Goal: Task Accomplishment & Management: Use online tool/utility

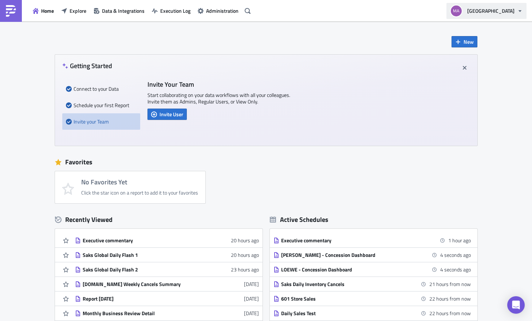
click at [520, 12] on icon "button" at bounding box center [521, 11] width 6 height 6
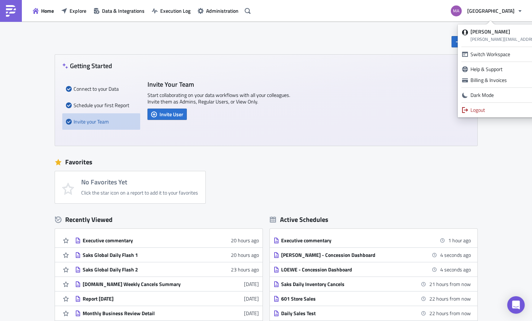
click at [271, 37] on div "New Getting Started Connect to your Data Schedule your first Report Invite your…" at bounding box center [266, 181] width 437 height 318
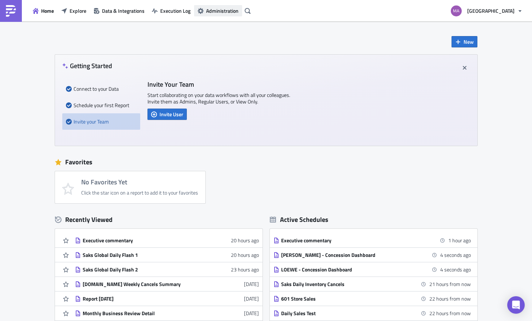
click at [212, 13] on span "Administration" at bounding box center [222, 11] width 32 height 8
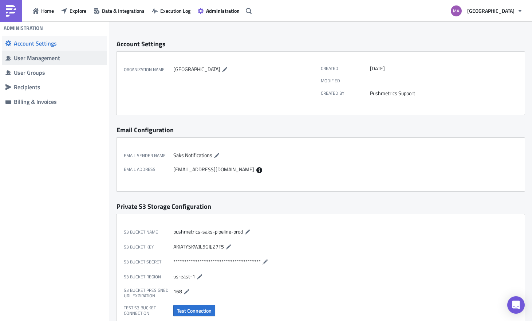
click at [48, 62] on span "User Management" at bounding box center [54, 58] width 105 height 15
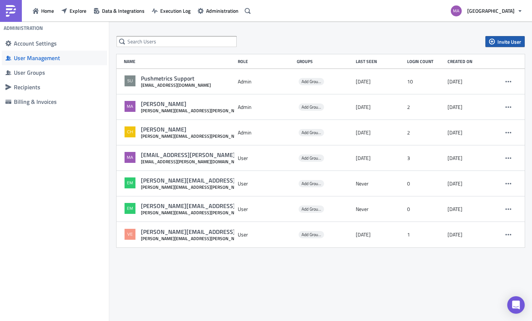
click at [521, 37] on button "Invite User" at bounding box center [505, 41] width 39 height 11
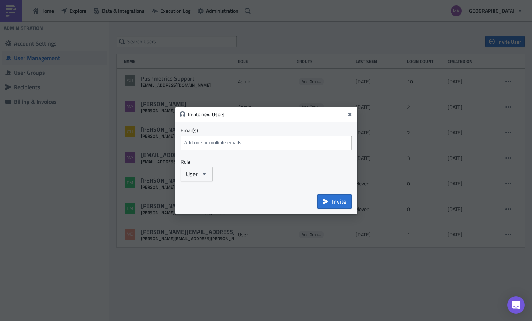
click at [235, 142] on input at bounding box center [267, 142] width 169 height 11
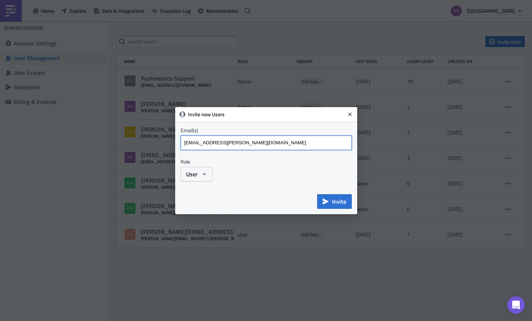
type input "[EMAIL_ADDRESS][PERSON_NAME][DOMAIN_NAME]"
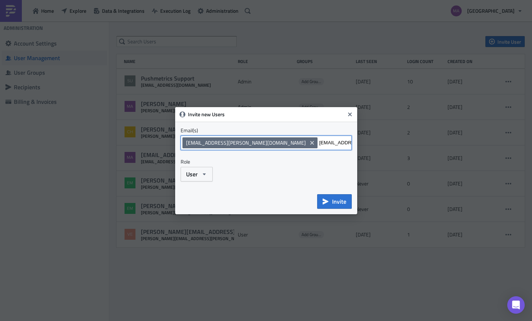
type input "[EMAIL_ADDRESS][DOMAIN_NAME]"
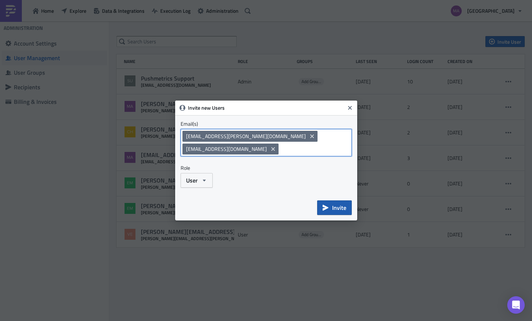
click at [337, 209] on span "Invite" at bounding box center [339, 207] width 14 height 9
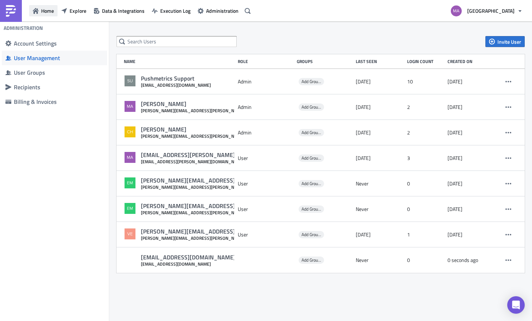
click at [40, 9] on button "Home" at bounding box center [43, 10] width 28 height 11
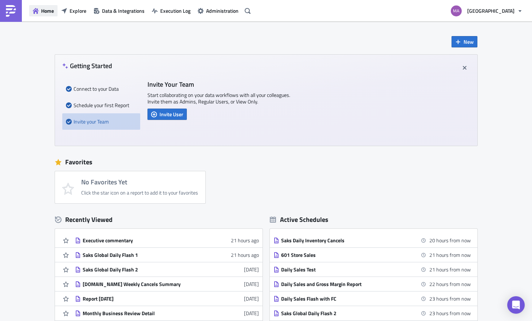
click at [50, 15] on button "Home" at bounding box center [43, 10] width 28 height 11
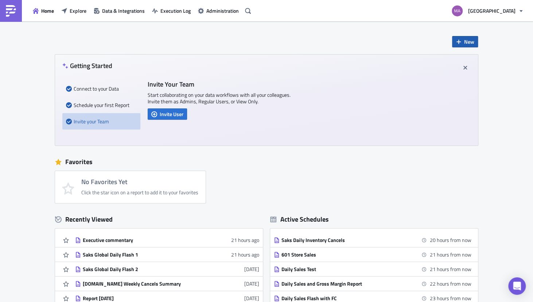
click at [460, 39] on button "New" at bounding box center [465, 41] width 26 height 11
click at [469, 62] on div "Report" at bounding box center [486, 60] width 48 height 7
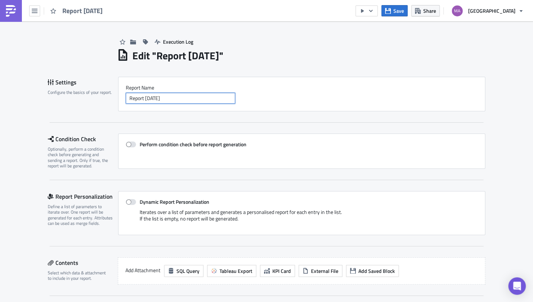
click at [181, 99] on input "Report 2025-09-26" at bounding box center [180, 98] width 109 height 11
drag, startPoint x: 181, startPoint y: 99, endPoint x: 117, endPoint y: 99, distance: 64.1
click at [118, 99] on div "Report Nam﻿e Report 2025-09-26" at bounding box center [301, 94] width 367 height 35
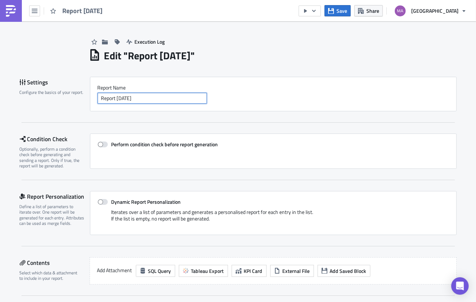
click at [169, 102] on input "Report 2025-09-26" at bounding box center [152, 98] width 109 height 11
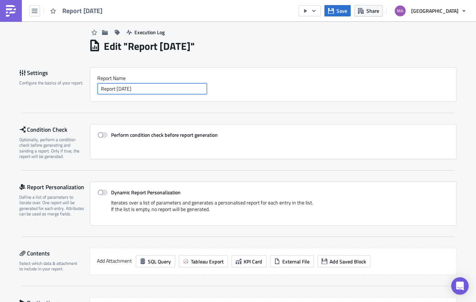
scroll to position [8, 0]
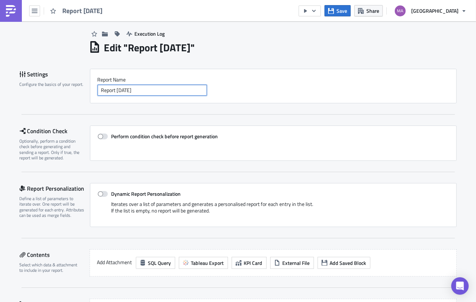
drag, startPoint x: 156, startPoint y: 90, endPoint x: 202, endPoint y: 96, distance: 46.7
click at [202, 96] on div "Report Nam﻿e Report 2025-09-26" at bounding box center [273, 86] width 367 height 35
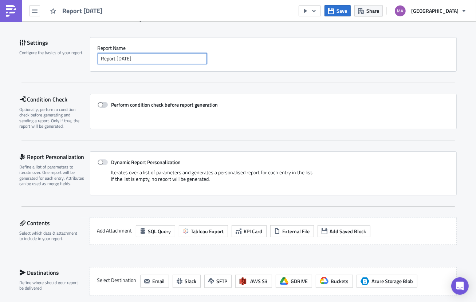
scroll to position [40, 0]
drag, startPoint x: 157, startPoint y: 58, endPoint x: 81, endPoint y: 54, distance: 76.7
click at [81, 54] on div "Settings Configure the basics of your report. Report Nam﻿e Report 2025-09-26" at bounding box center [238, 54] width 437 height 35
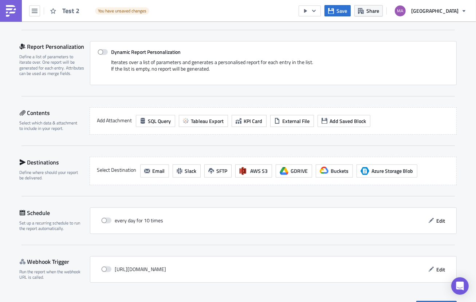
scroll to position [166, 0]
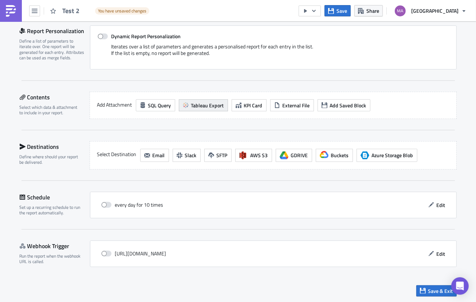
type input "Test 2"
click at [191, 106] on span "Tableau Export" at bounding box center [207, 106] width 33 height 8
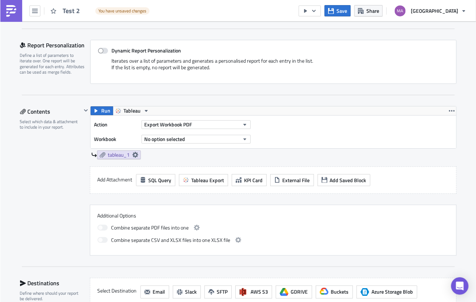
scroll to position [196, 0]
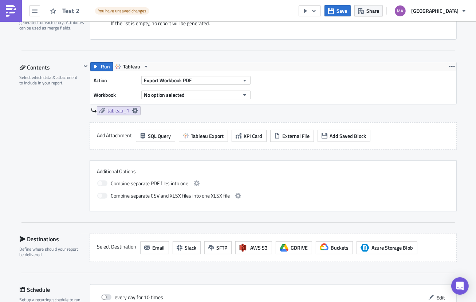
drag, startPoint x: 179, startPoint y: 81, endPoint x: 179, endPoint y: 87, distance: 5.8
click at [179, 87] on div "Action Export Workbook PDF Workbook No option selected" at bounding box center [174, 88] width 160 height 26
click at [177, 79] on span "Export Workbook PDF" at bounding box center [168, 81] width 48 height 8
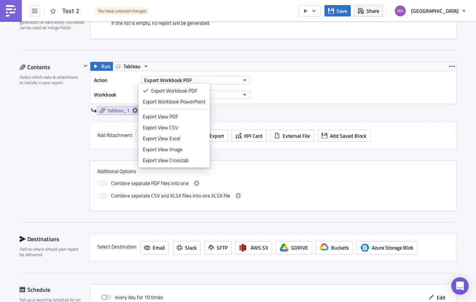
scroll to position [196, 0]
click at [255, 87] on div "Action Export Workbook PDF Workbook No option selected" at bounding box center [273, 87] width 366 height 33
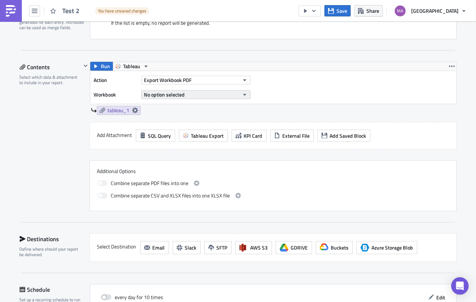
click at [210, 94] on button "No option selected" at bounding box center [195, 94] width 109 height 9
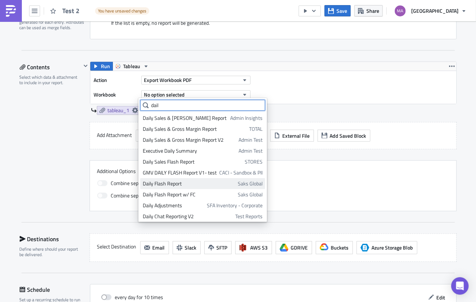
type input "dail"
click at [190, 186] on div "Daily Flash Report" at bounding box center [189, 183] width 93 height 7
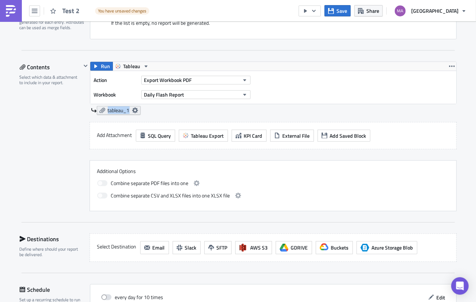
click at [114, 109] on span "tableau_1" at bounding box center [119, 110] width 22 height 7
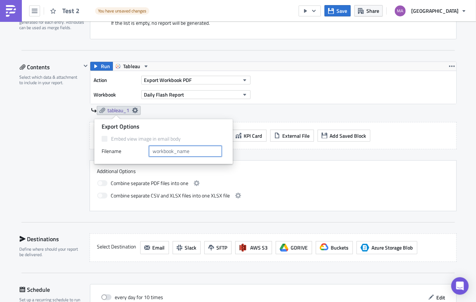
drag, startPoint x: 114, startPoint y: 109, endPoint x: 202, endPoint y: 152, distance: 97.6
click at [202, 152] on input "text" at bounding box center [185, 151] width 73 height 11
type input "gmv_flash"
click at [289, 107] on div "gmv_flash" at bounding box center [274, 110] width 366 height 9
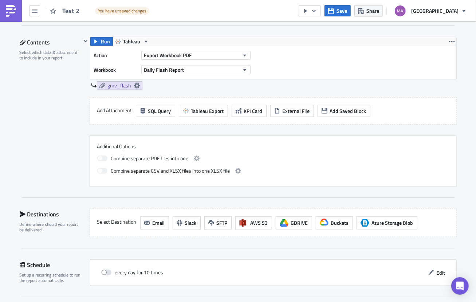
scroll to position [220, 0]
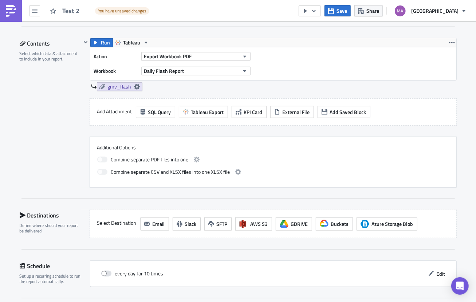
click at [134, 85] on icon at bounding box center [137, 87] width 6 height 6
click at [158, 93] on div "Run Tableau Action Export Workbook PDF Workbook Daily Flash Report gmv_flash" at bounding box center [269, 68] width 376 height 60
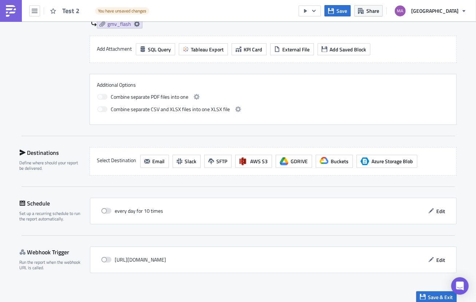
scroll to position [286, 0]
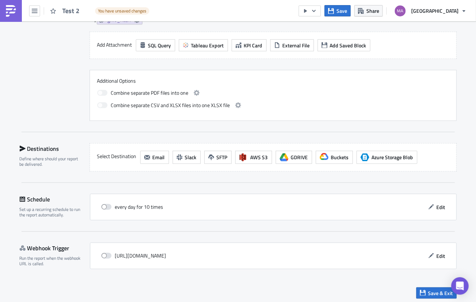
click at [153, 158] on span "Email" at bounding box center [159, 157] width 12 height 8
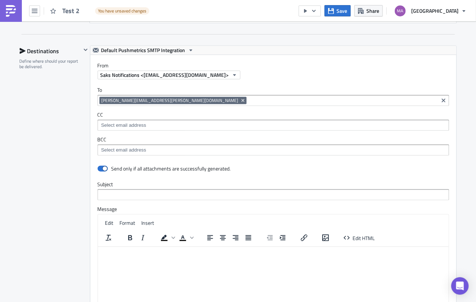
scroll to position [384, 0]
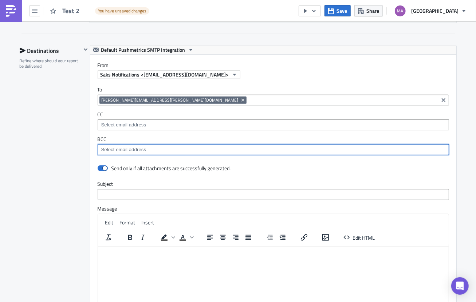
click at [132, 148] on input at bounding box center [272, 149] width 347 height 7
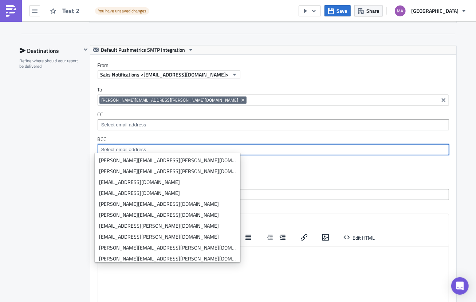
drag, startPoint x: 202, startPoint y: 152, endPoint x: 247, endPoint y: 161, distance: 46.2
click at [247, 163] on div "Send only if all attachments are successfully generated." at bounding box center [274, 169] width 352 height 13
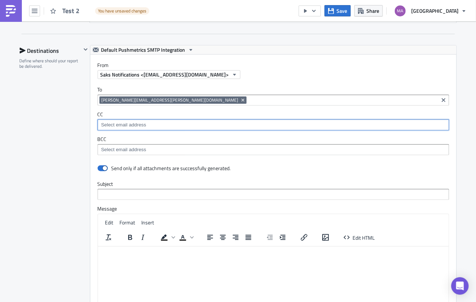
click at [129, 121] on input at bounding box center [272, 124] width 347 height 7
click at [227, 138] on label "BCC" at bounding box center [274, 139] width 352 height 7
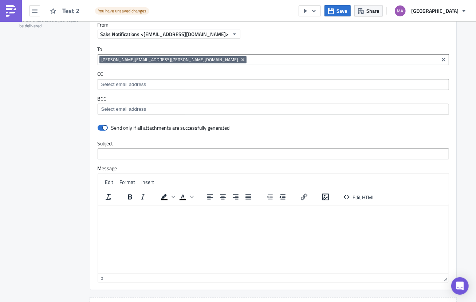
scroll to position [440, 0]
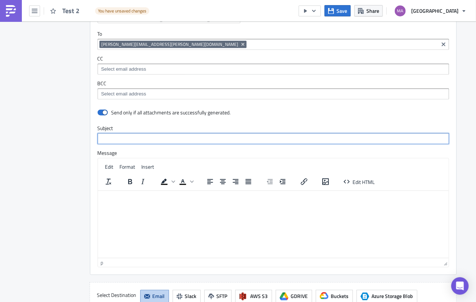
click at [119, 136] on input "text" at bounding box center [274, 138] width 352 height 11
click at [122, 133] on input "text" at bounding box center [274, 138] width 352 height 11
click at [121, 109] on div "Send only if all attachments are successfully generated." at bounding box center [172, 112] width 120 height 7
click at [115, 202] on html at bounding box center [273, 197] width 351 height 12
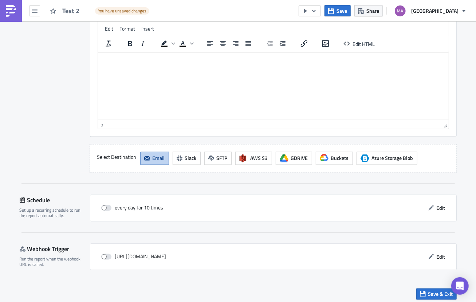
scroll to position [579, 0]
click at [417, 208] on div "every day for 10 times Edit" at bounding box center [274, 207] width 352 height 11
drag, startPoint x: 247, startPoint y: 161, endPoint x: 438, endPoint y: 204, distance: 195.3
click at [438, 204] on span "Edit" at bounding box center [441, 208] width 9 height 8
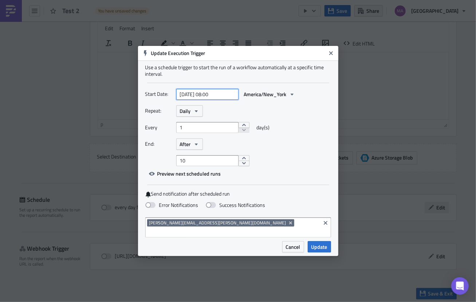
select select "8"
select select "2025"
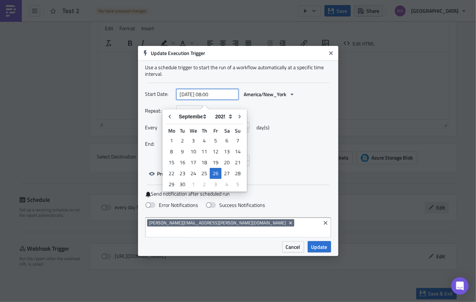
click at [226, 98] on input "2025-09-26 08:00" at bounding box center [207, 94] width 62 height 11
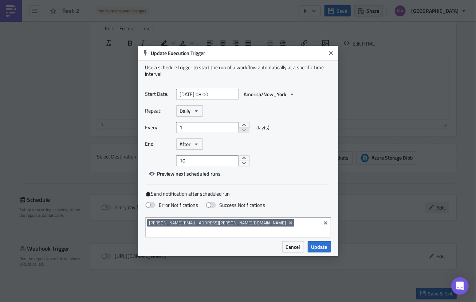
click at [238, 86] on div "Use a schedule trigger to start the run of a workflow automatically at a specif…" at bounding box center [238, 150] width 200 height 181
select select "8"
select select "2025"
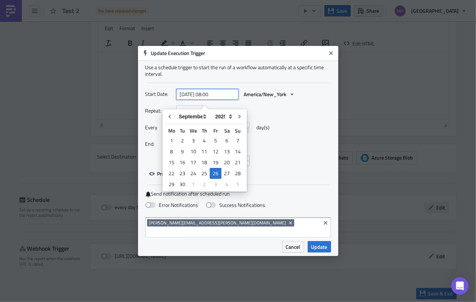
click at [221, 97] on input "2025-09-26 08:00" at bounding box center [207, 94] width 62 height 11
drag, startPoint x: 438, startPoint y: 204, endPoint x: 214, endPoint y: 99, distance: 247.6
click at [214, 99] on input "2025-09-26 08:00" at bounding box center [207, 94] width 62 height 11
drag, startPoint x: 214, startPoint y: 99, endPoint x: 209, endPoint y: 97, distance: 4.6
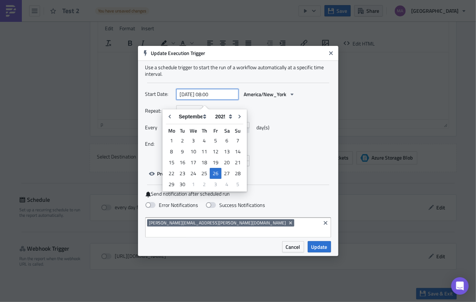
click at [209, 97] on input "2025-09-26 08:00" at bounding box center [207, 94] width 62 height 11
click at [266, 117] on div "Repeat: Daily" at bounding box center [238, 110] width 186 height 11
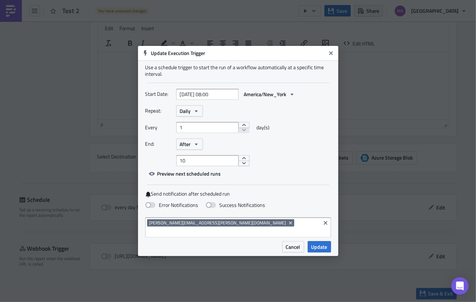
click at [191, 115] on button "Daily" at bounding box center [189, 110] width 27 height 11
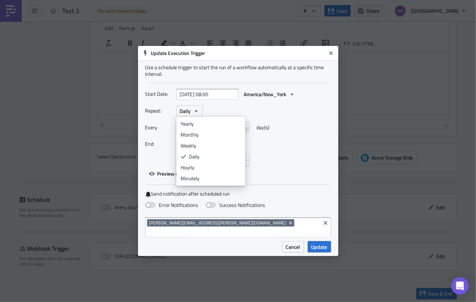
click at [195, 138] on div "Monthly" at bounding box center [211, 134] width 60 height 7
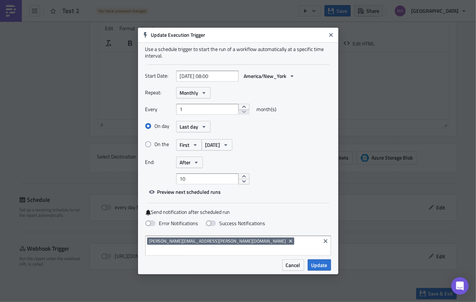
click at [186, 130] on span "Last day" at bounding box center [189, 127] width 19 height 8
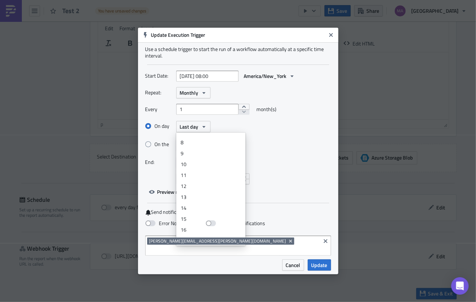
scroll to position [0, 0]
click at [184, 154] on div "1" at bounding box center [211, 150] width 60 height 7
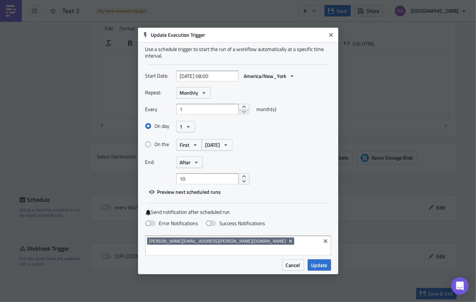
click at [188, 132] on button "1" at bounding box center [185, 126] width 19 height 11
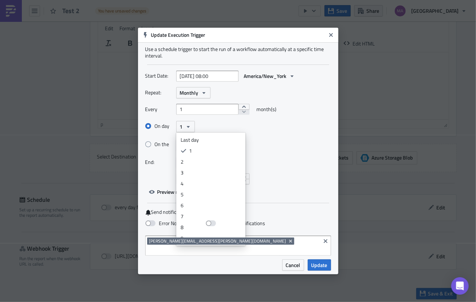
click at [198, 144] on div "Last day" at bounding box center [211, 139] width 60 height 7
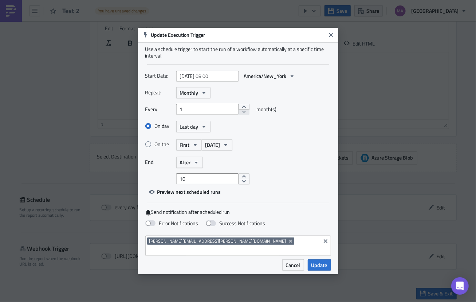
click at [193, 130] on span "Last day" at bounding box center [189, 127] width 19 height 8
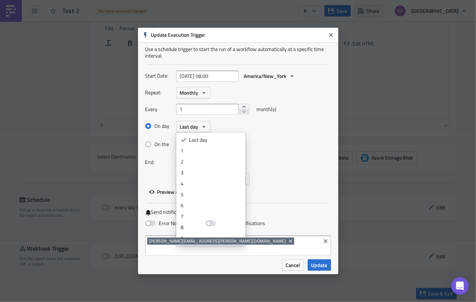
click at [183, 160] on li "2" at bounding box center [211, 161] width 66 height 11
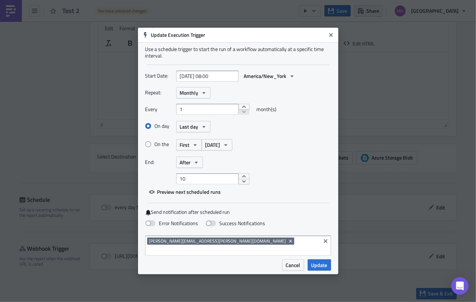
click at [272, 141] on div "On day Last day Last day 1 2 3 4 5 6 7 8 9 10 11 12 13 14 15 16 17 18 19 20 21 …" at bounding box center [238, 138] width 186 height 36
click at [147, 147] on span at bounding box center [148, 144] width 6 height 6
click at [147, 147] on input "On the" at bounding box center [149, 144] width 5 height 5
radio input "true"
click at [190, 148] on button "First" at bounding box center [189, 144] width 26 height 11
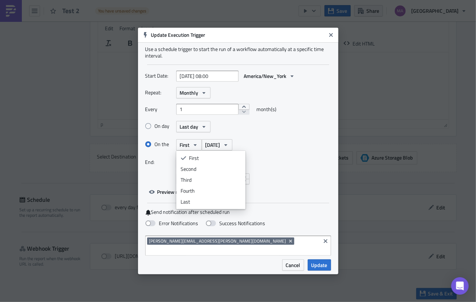
click at [190, 148] on button "First" at bounding box center [189, 144] width 26 height 11
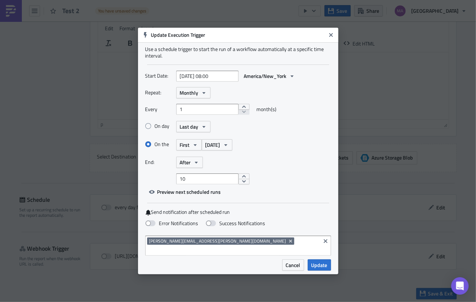
click at [216, 149] on span "Monday" at bounding box center [213, 145] width 15 height 8
click at [186, 174] on div "Repeat: Monthly Every 1 month(s) On day Last day On the First Monday Monday Tue…" at bounding box center [238, 135] width 186 height 97
click at [199, 97] on button "Monthly" at bounding box center [193, 92] width 34 height 11
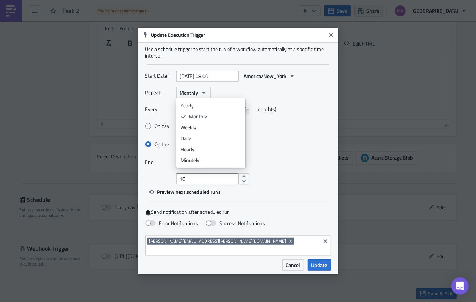
click at [194, 142] on div "Daily" at bounding box center [211, 138] width 60 height 7
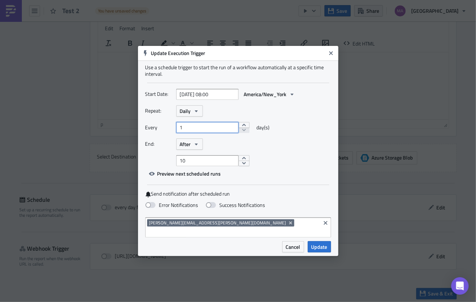
click at [207, 132] on input "1" at bounding box center [207, 127] width 62 height 11
drag, startPoint x: 209, startPoint y: 97, endPoint x: 239, endPoint y: 129, distance: 43.6
click at [239, 128] on button "increment" at bounding box center [244, 125] width 11 height 6
click at [239, 133] on button "decrement" at bounding box center [244, 131] width 11 height 6
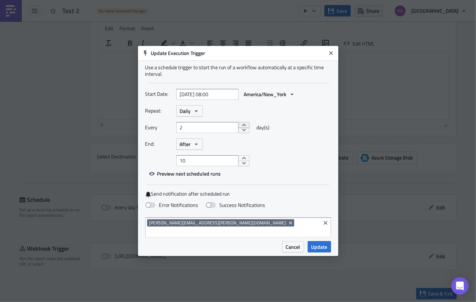
type input "1"
click at [195, 145] on icon "button" at bounding box center [196, 144] width 3 height 2
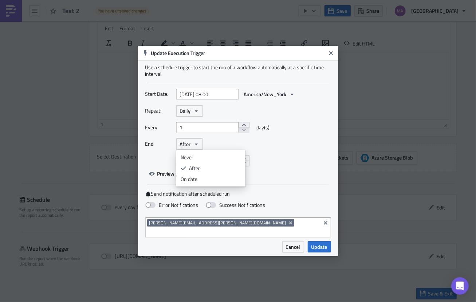
click at [194, 161] on div "Never" at bounding box center [211, 157] width 60 height 7
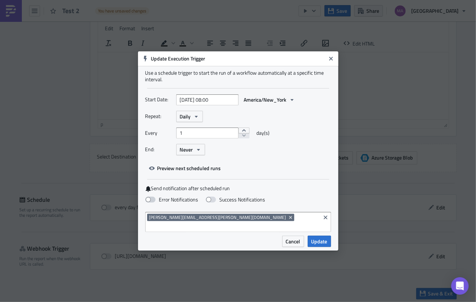
drag, startPoint x: 239, startPoint y: 129, endPoint x: 153, endPoint y: 204, distance: 114.2
click at [153, 203] on span at bounding box center [150, 200] width 10 height 6
click at [6, 6] on input "Error Notifications" at bounding box center [3, 3] width 5 height 5
checkbox input "true"
drag, startPoint x: 153, startPoint y: 204, endPoint x: 207, endPoint y: 205, distance: 53.9
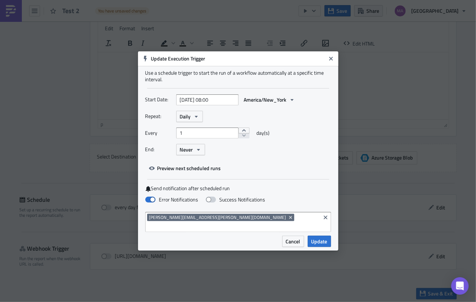
click at [207, 203] on span at bounding box center [211, 200] width 10 height 6
click at [6, 6] on input "Success Notifications" at bounding box center [3, 3] width 5 height 5
checkbox input "true"
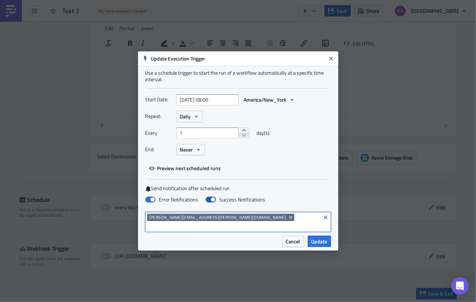
click at [211, 223] on input at bounding box center [233, 226] width 172 height 7
click at [275, 199] on div "Error Notifications Success Notifications" at bounding box center [238, 200] width 186 height 13
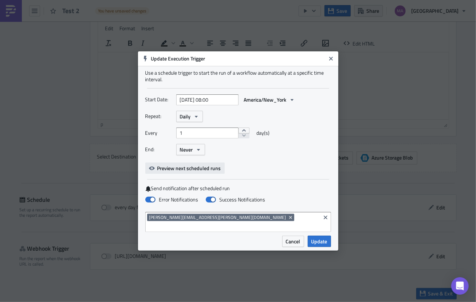
drag, startPoint x: 207, startPoint y: 205, endPoint x: 152, endPoint y: 173, distance: 63.7
click at [152, 170] on icon "button" at bounding box center [152, 169] width 6 height 4
click at [266, 172] on div "Start Date: 2025-09-26 08:00 America/New_York Repeat: Daily Every 1 day(s) End:…" at bounding box center [238, 134] width 186 height 80
click at [163, 172] on span "Preview next scheduled runs" at bounding box center [189, 168] width 64 height 8
click at [268, 174] on div "Start Date: 2025-09-26 08:00 America/New_York Repeat: Daily Every 1 day(s) End:…" at bounding box center [238, 134] width 186 height 80
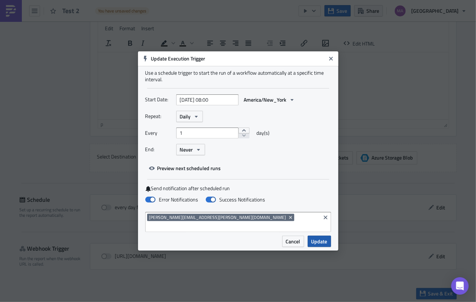
click at [325, 238] on span "Update" at bounding box center [320, 242] width 16 height 8
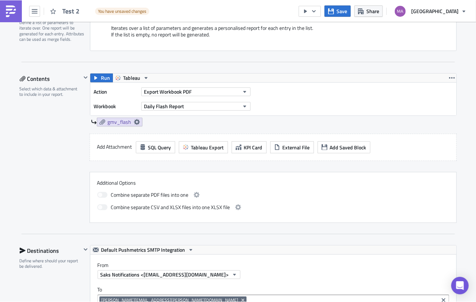
scroll to position [185, 0]
click at [222, 104] on button "Daily Flash Report" at bounding box center [195, 106] width 109 height 9
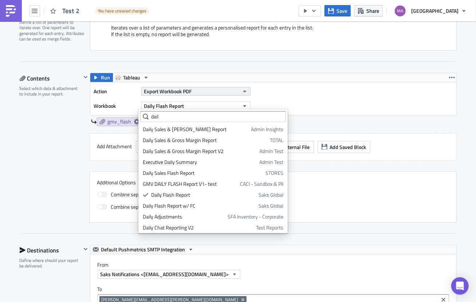
click at [219, 90] on button "Export Workbook PDF" at bounding box center [195, 91] width 109 height 9
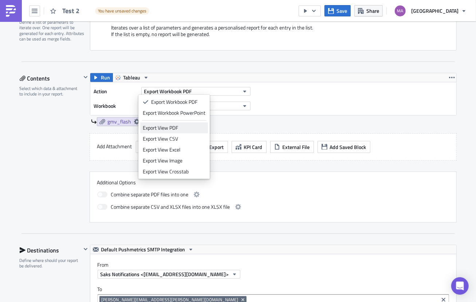
click at [163, 128] on div "Export View PDF" at bounding box center [174, 127] width 63 height 7
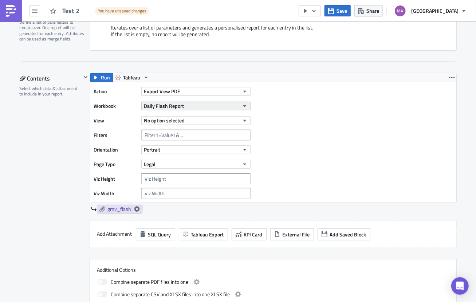
click at [184, 103] on button "Daily Flash Report" at bounding box center [195, 106] width 109 height 9
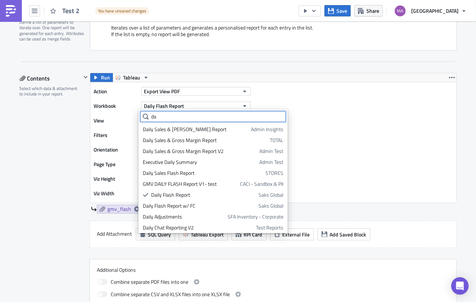
type input "d"
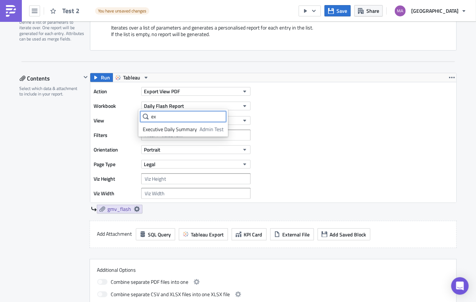
type input "e"
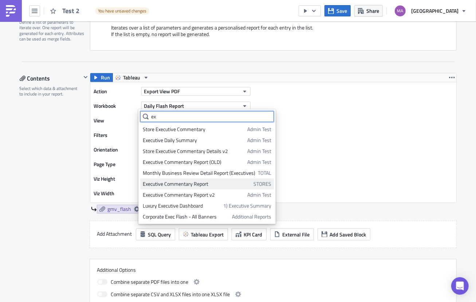
type input "ex"
click at [195, 184] on div "Executive Commentary Report" at bounding box center [197, 183] width 108 height 7
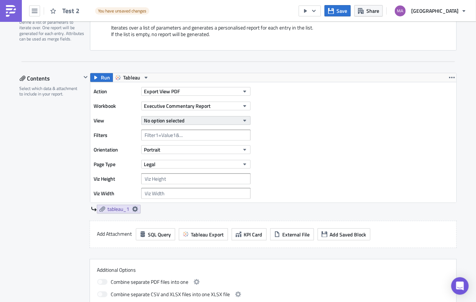
click at [181, 118] on span "No option selected" at bounding box center [164, 121] width 41 height 8
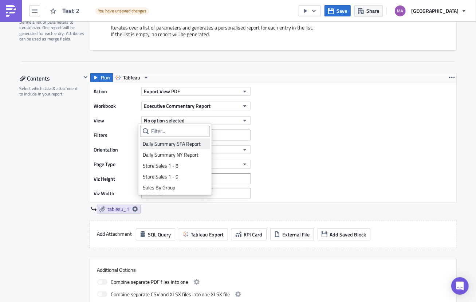
click at [186, 144] on div "Daily Summary SFA Report" at bounding box center [175, 143] width 65 height 7
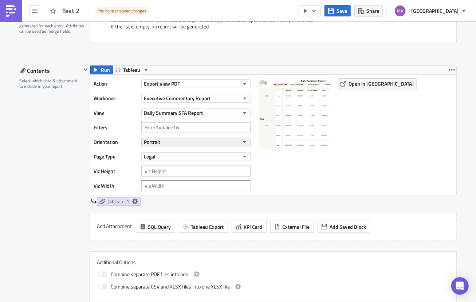
scroll to position [194, 0]
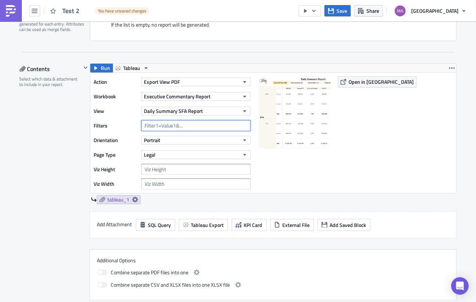
click at [184, 126] on input "text" at bounding box center [195, 125] width 109 height 11
drag, startPoint x: 110, startPoint y: 126, endPoint x: 146, endPoint y: 126, distance: 36.4
click at [146, 126] on div "Filters" at bounding box center [174, 125] width 160 height 11
click at [145, 125] on input "text" at bounding box center [195, 125] width 109 height 11
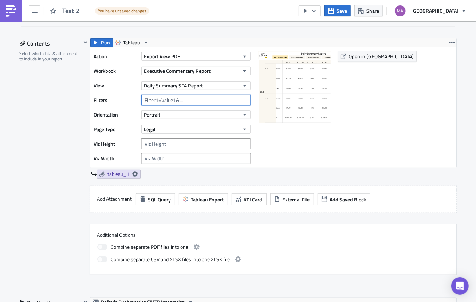
scroll to position [210, 0]
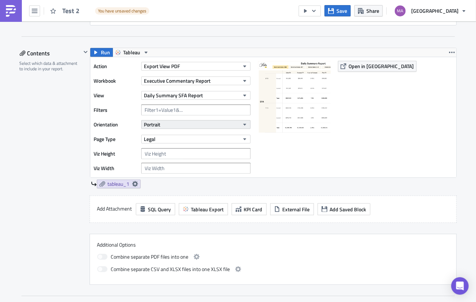
click at [166, 124] on button "Portrait" at bounding box center [195, 124] width 109 height 9
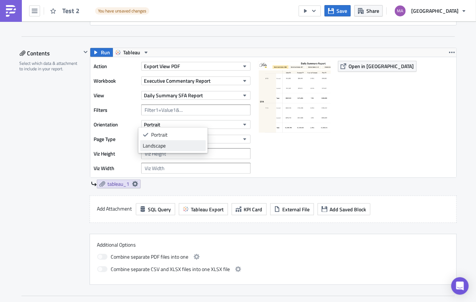
click at [164, 143] on div "Landscape" at bounding box center [173, 145] width 60 height 7
click at [168, 139] on button "Legal" at bounding box center [195, 139] width 109 height 9
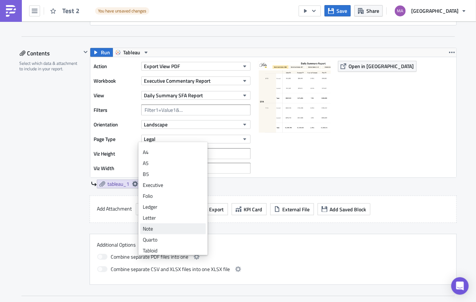
scroll to position [22, 0]
click at [155, 216] on div "Letter" at bounding box center [173, 214] width 60 height 7
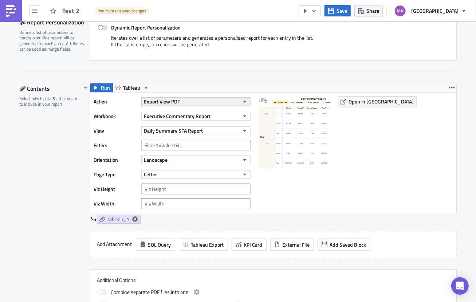
scroll to position [179, 0]
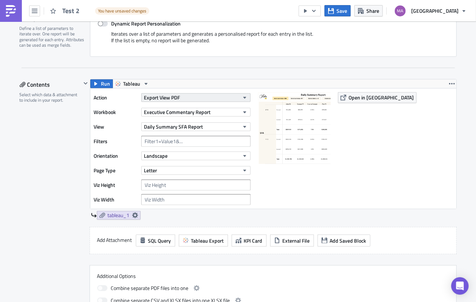
click at [172, 97] on span "Export View PDF" at bounding box center [162, 98] width 36 height 8
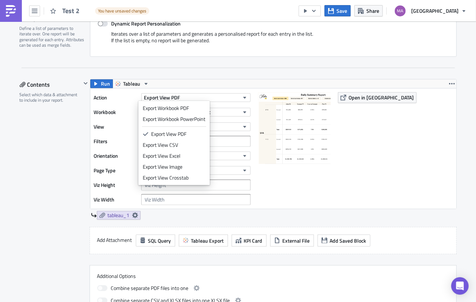
click at [217, 86] on div "Run Tableau" at bounding box center [273, 83] width 366 height 9
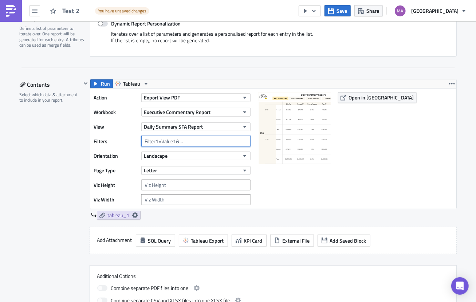
click at [169, 139] on input "text" at bounding box center [195, 141] width 109 height 11
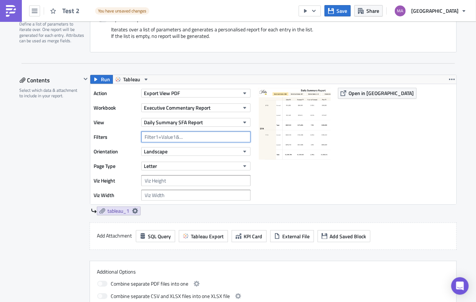
scroll to position [183, 0]
click at [449, 77] on icon "button" at bounding box center [452, 79] width 6 height 6
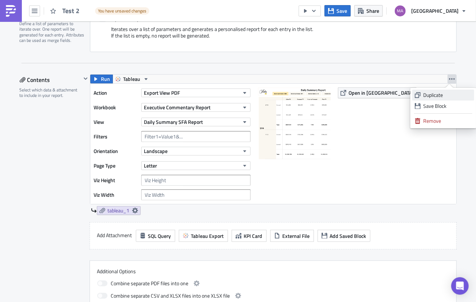
click at [439, 94] on div "Duplicate" at bounding box center [447, 94] width 48 height 7
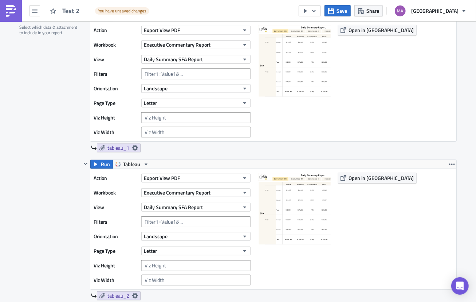
scroll to position [308, 0]
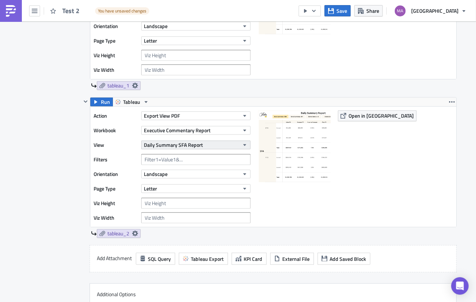
click at [210, 141] on button "Daily Summary SFA Report" at bounding box center [195, 145] width 109 height 9
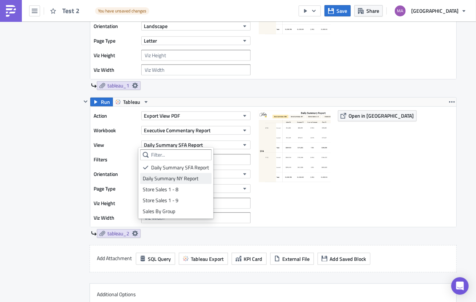
click at [191, 180] on div "Daily Summary NY Report" at bounding box center [176, 178] width 66 height 7
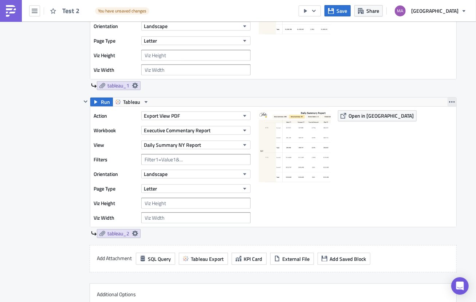
click at [449, 99] on icon "button" at bounding box center [452, 102] width 6 height 6
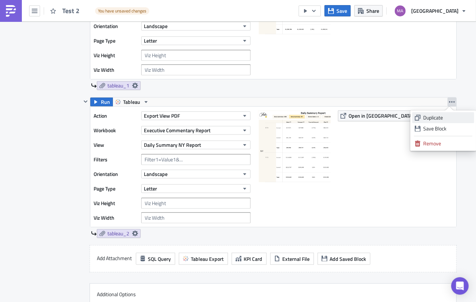
click at [427, 119] on div "Duplicate" at bounding box center [447, 117] width 48 height 7
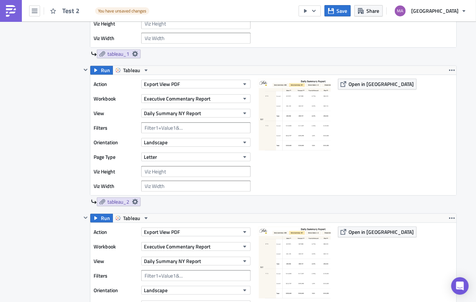
scroll to position [440, 0]
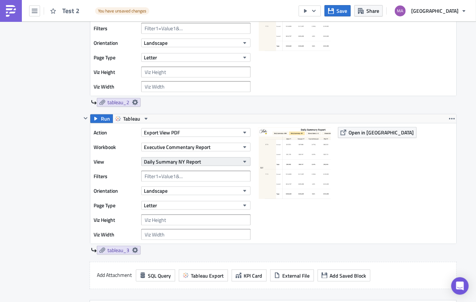
click at [190, 160] on span "Daily Summary NY Report" at bounding box center [172, 162] width 57 height 8
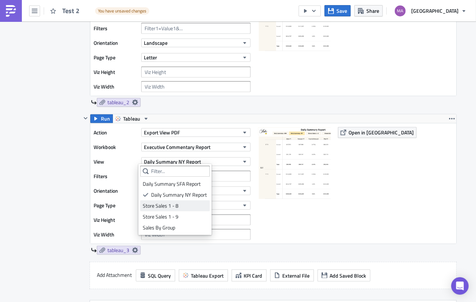
click at [185, 207] on div "Store Sales 1 - 8" at bounding box center [175, 205] width 65 height 7
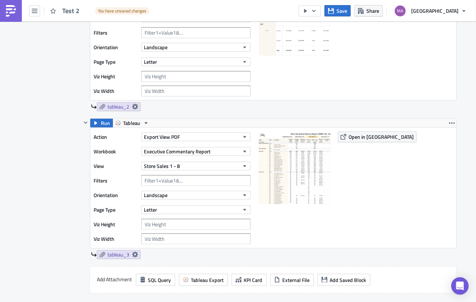
scroll to position [437, 0]
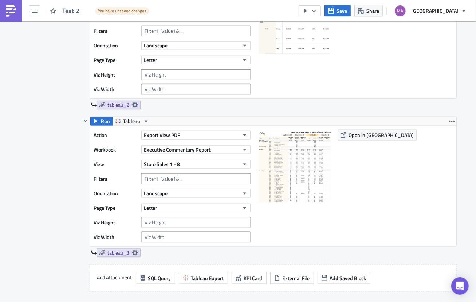
drag, startPoint x: 449, startPoint y: 121, endPoint x: 449, endPoint y: 126, distance: 5.1
click at [449, 122] on icon "button" at bounding box center [452, 121] width 6 height 6
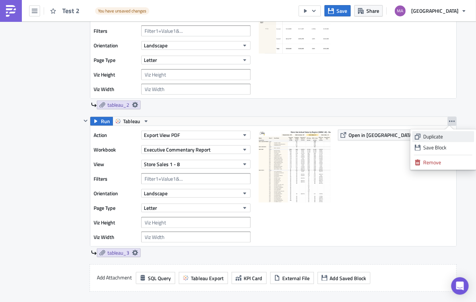
click at [438, 139] on div "Duplicate" at bounding box center [447, 136] width 48 height 7
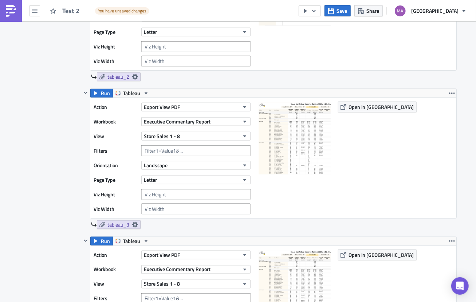
scroll to position [578, 0]
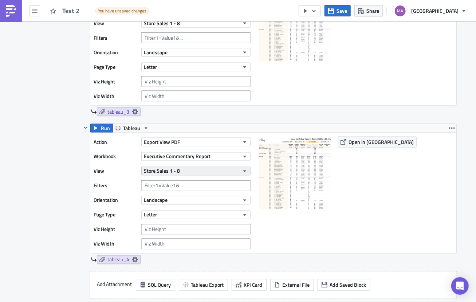
click at [192, 172] on button "Store Sales 1 - 8" at bounding box center [195, 171] width 109 height 9
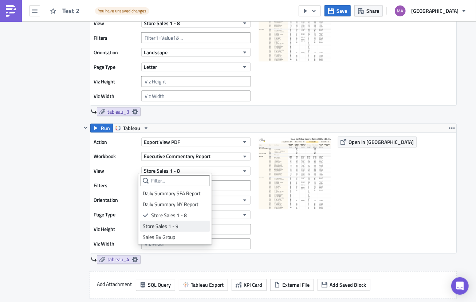
click at [183, 227] on div "Store Sales 1 - 9" at bounding box center [175, 226] width 65 height 7
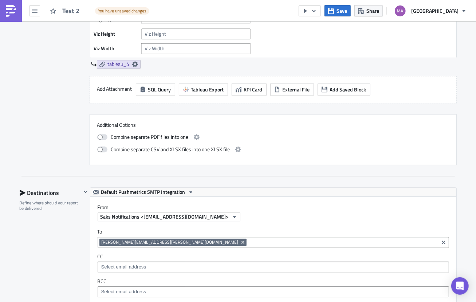
scroll to position [775, 0]
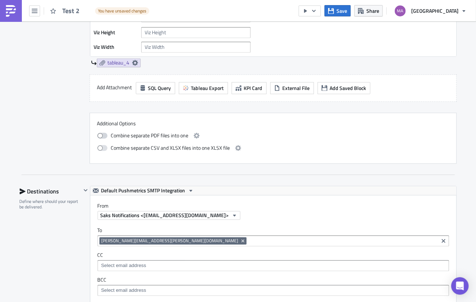
click at [100, 133] on span at bounding box center [102, 136] width 10 height 6
click at [100, 133] on input "checkbox" at bounding box center [101, 134] width 5 height 5
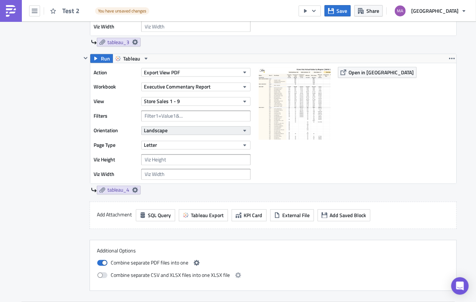
scroll to position [688, 0]
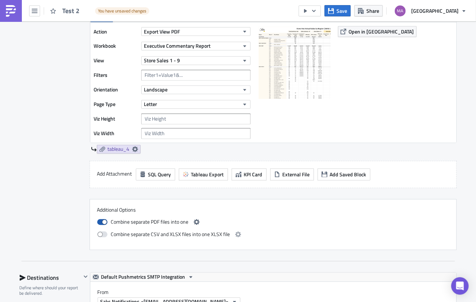
drag, startPoint x: 98, startPoint y: 219, endPoint x: 99, endPoint y: 215, distance: 4.6
click at [98, 219] on span at bounding box center [102, 222] width 10 height 6
click at [99, 219] on input "checkbox" at bounding box center [101, 221] width 5 height 5
checkbox input "false"
click at [134, 147] on icon at bounding box center [135, 150] width 6 height 6
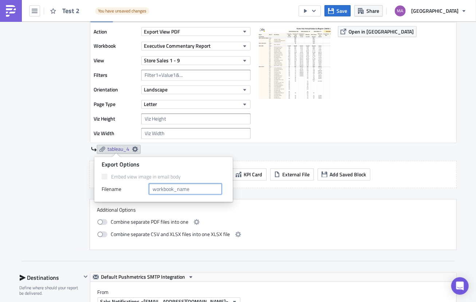
click at [196, 193] on input "text" at bounding box center [185, 189] width 73 height 11
type input "store sales 1-9"
click at [212, 147] on div "store sales 1-9" at bounding box center [274, 149] width 366 height 9
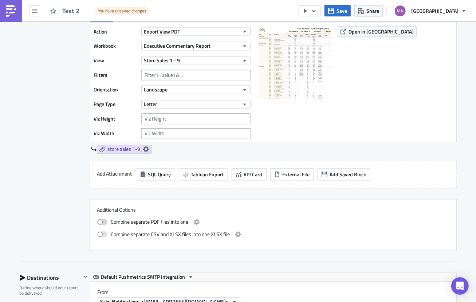
click at [102, 220] on span at bounding box center [102, 222] width 10 height 6
click at [102, 220] on input "checkbox" at bounding box center [101, 221] width 5 height 5
checkbox input "true"
click at [194, 223] on button "button" at bounding box center [196, 222] width 9 height 9
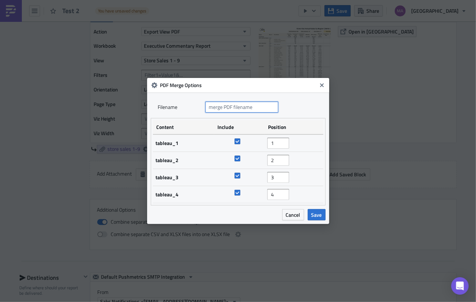
click at [262, 107] on input "text" at bounding box center [242, 107] width 73 height 11
click at [229, 106] on input "text" at bounding box center [242, 107] width 73 height 11
type input "executive commentary"
click at [291, 211] on span "Cancel" at bounding box center [293, 215] width 15 height 8
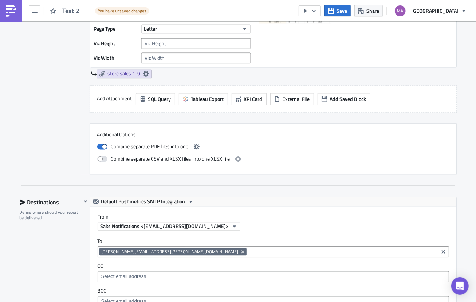
scroll to position [1109, 0]
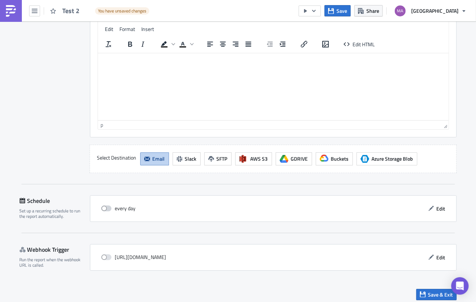
click at [107, 206] on span at bounding box center [106, 209] width 10 height 6
click at [107, 206] on input "checkbox" at bounding box center [105, 208] width 5 height 5
checkbox input "true"
click at [423, 292] on icon "button" at bounding box center [423, 295] width 6 height 6
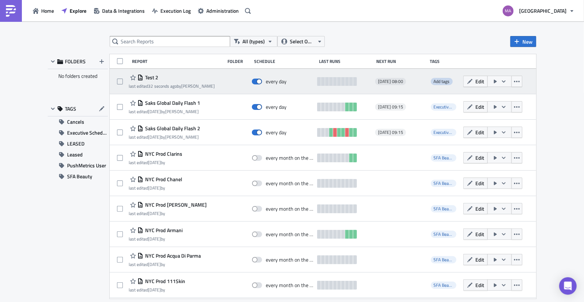
click at [434, 84] on span "Add tags" at bounding box center [442, 81] width 16 height 7
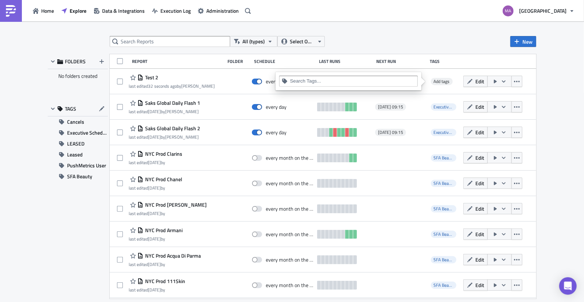
click at [318, 81] on input at bounding box center [352, 81] width 125 height 7
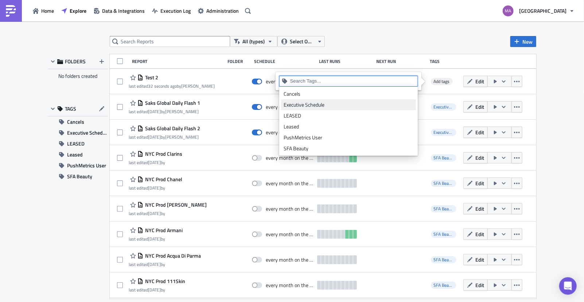
click at [309, 104] on div "Executive Schedule" at bounding box center [349, 104] width 130 height 7
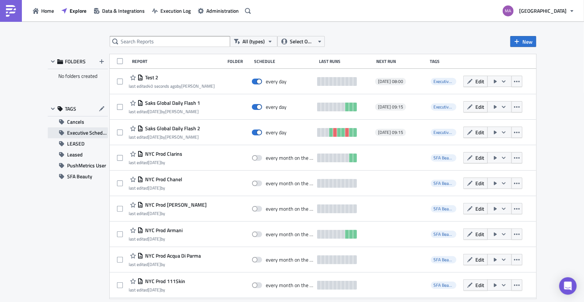
click at [71, 133] on span "Executive Schedule" at bounding box center [87, 133] width 41 height 11
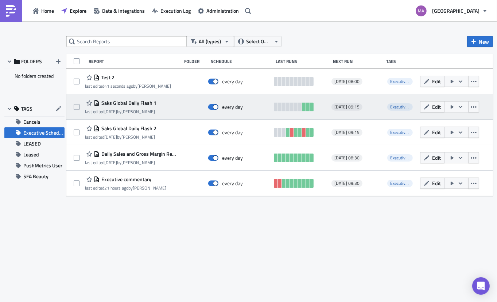
click at [458, 106] on icon "button" at bounding box center [460, 107] width 4 height 2
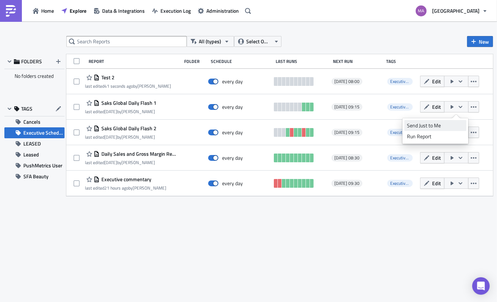
click at [416, 124] on div "Send Just to Me" at bounding box center [435, 125] width 57 height 7
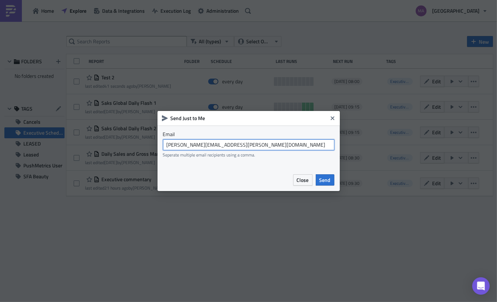
click at [251, 145] on input "[PERSON_NAME][EMAIL_ADDRESS][PERSON_NAME][DOMAIN_NAME]" at bounding box center [248, 145] width 171 height 11
click at [330, 117] on icon "Close" at bounding box center [332, 119] width 6 height 6
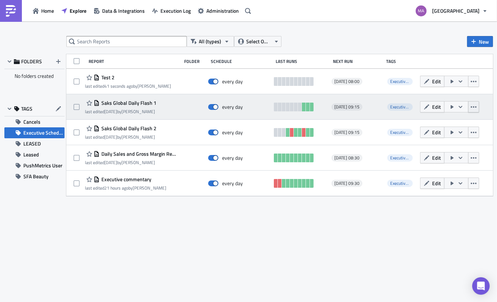
click at [472, 106] on icon "button" at bounding box center [474, 107] width 6 height 6
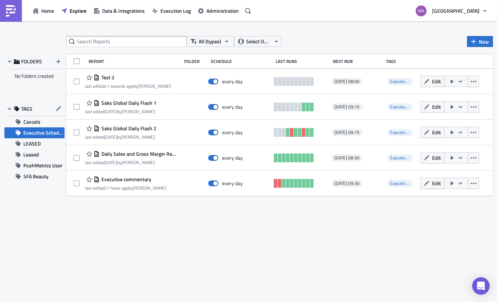
click at [413, 55] on div "Report Folder Schedule Last Runs Next Run Tags" at bounding box center [279, 61] width 426 height 15
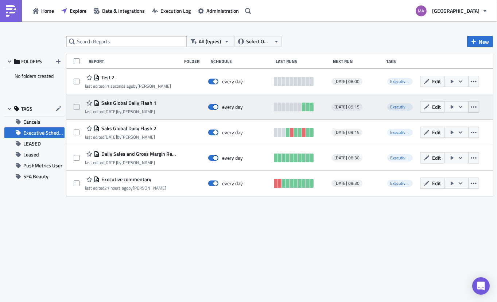
click at [473, 107] on icon "button" at bounding box center [474, 106] width 6 height 1
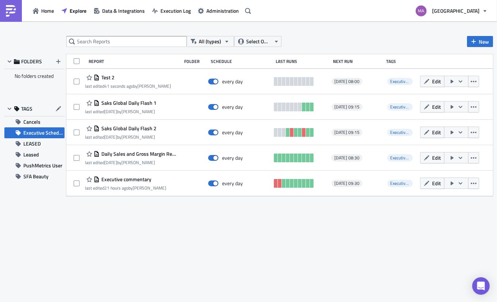
click at [404, 56] on div "Report Folder Schedule Last Runs Next Run Tags" at bounding box center [279, 61] width 426 height 15
click at [171, 7] on span "Execution Log" at bounding box center [175, 11] width 30 height 8
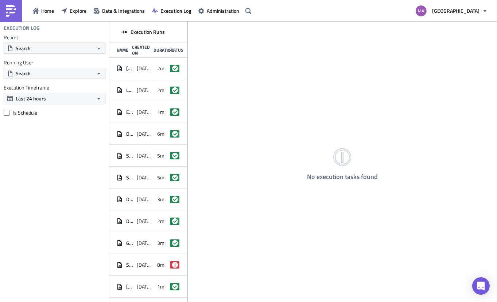
click at [187, 47] on div "Execution Runs Name Created On Duration Status AKRIS - Concession Dashboard 202…" at bounding box center [302, 163] width 387 height 282
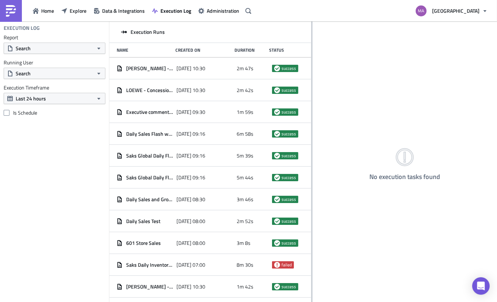
drag, startPoint x: 187, startPoint y: 47, endPoint x: 329, endPoint y: 60, distance: 142.4
click at [312, 60] on div at bounding box center [311, 163] width 1 height 282
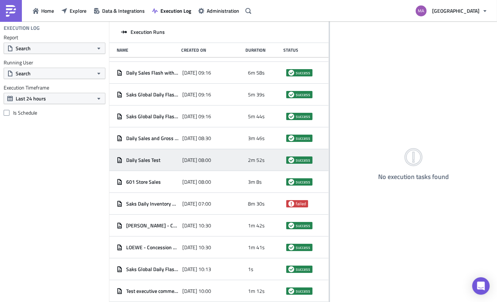
scroll to position [85, 0]
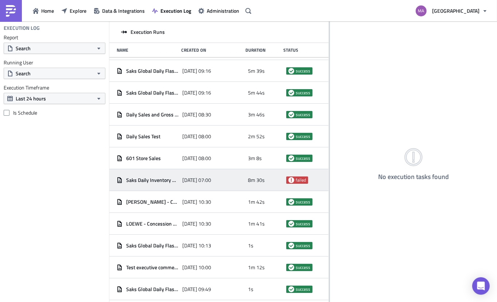
click at [137, 184] on div "Saks Daily Inventory Cancels" at bounding box center [148, 180] width 62 height 13
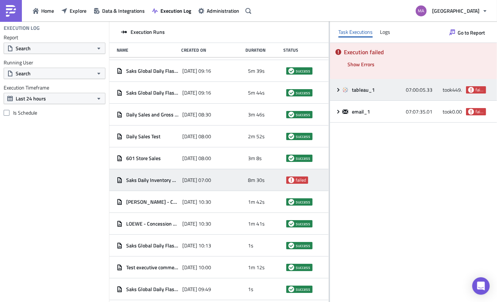
click at [337, 91] on icon at bounding box center [338, 90] width 6 height 6
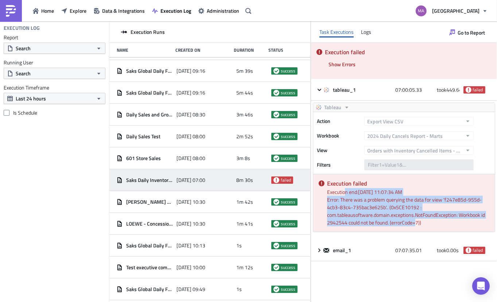
drag, startPoint x: 349, startPoint y: 194, endPoint x: 417, endPoint y: 223, distance: 74.3
click at [417, 223] on div "Execution failed Execution end: 9/26/2025, 11:07:34 AM Error: There was a probl…" at bounding box center [403, 204] width 181 height 58
drag, startPoint x: 426, startPoint y: 225, endPoint x: 321, endPoint y: 197, distance: 108.3
click at [321, 197] on div "Execution failed Execution end: 9/26/2025, 11:07:34 AM Error: There was a probl…" at bounding box center [403, 204] width 181 height 58
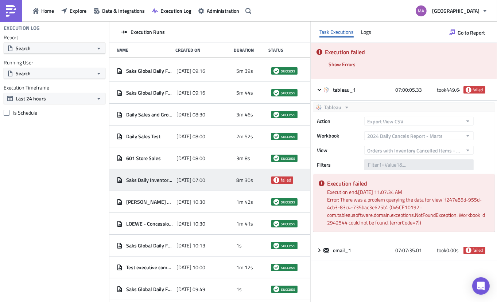
click at [332, 195] on div "Execution end: 9/26/2025, 11:07:34 AM" at bounding box center [408, 192] width 162 height 8
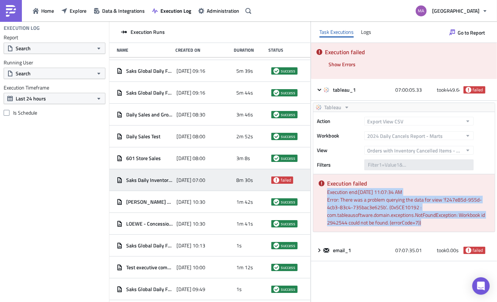
drag, startPoint x: 325, startPoint y: 191, endPoint x: 422, endPoint y: 222, distance: 102.4
click at [422, 222] on div "Execution failed Execution end: 9/26/2025, 11:07:34 AM Error: There was a probl…" at bounding box center [403, 204] width 181 height 58
click at [422, 222] on div "Error: There was a problem querying the data for view 'f247e85d-955d-4cb3-83c4-…" at bounding box center [408, 211] width 162 height 31
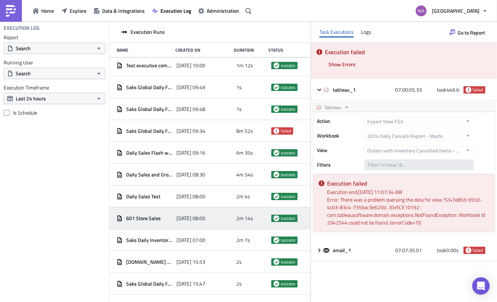
scroll to position [303, 0]
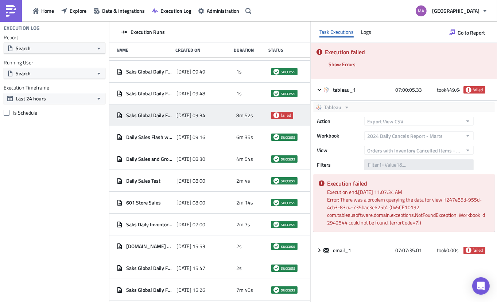
click at [144, 116] on span "Saks Global Daily Flash" at bounding box center [149, 115] width 47 height 7
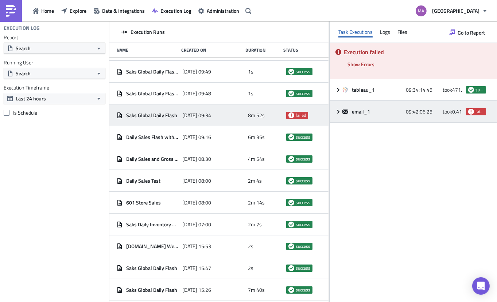
click at [336, 112] on icon at bounding box center [338, 112] width 6 height 6
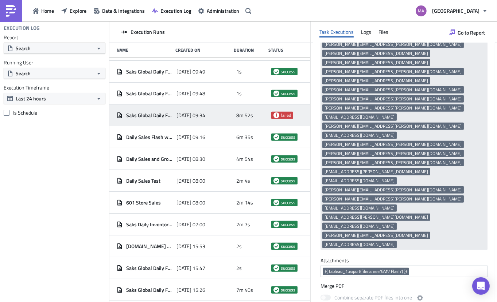
scroll to position [488, 0]
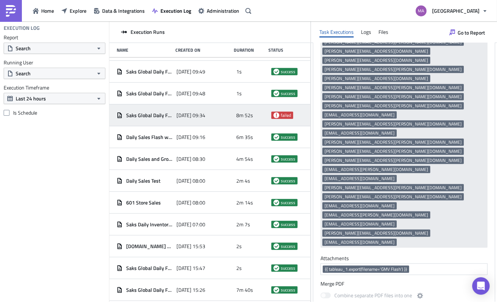
drag, startPoint x: 409, startPoint y: 284, endPoint x: 357, endPoint y: 284, distance: 52.5
drag, startPoint x: 356, startPoint y: 285, endPoint x: 351, endPoint y: 278, distance: 8.1
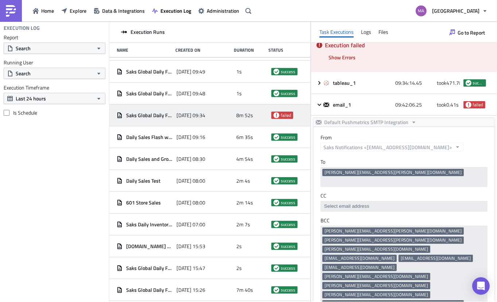
scroll to position [0, 0]
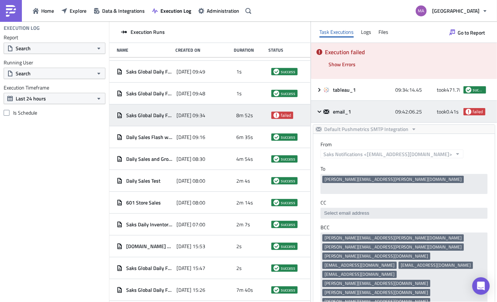
click at [319, 111] on icon at bounding box center [319, 112] width 6 height 6
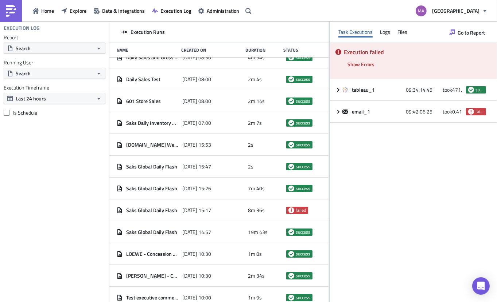
scroll to position [105, 0]
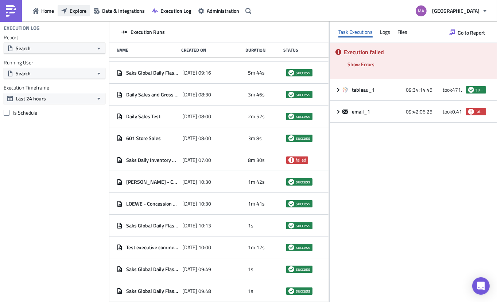
click at [75, 11] on span "Explore" at bounding box center [78, 11] width 17 height 8
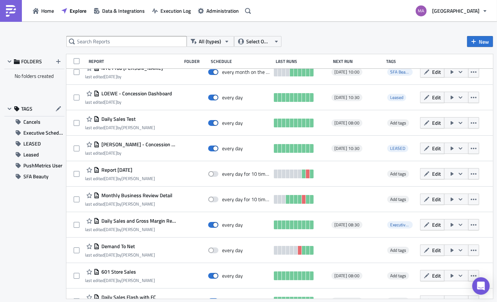
scroll to position [331, 0]
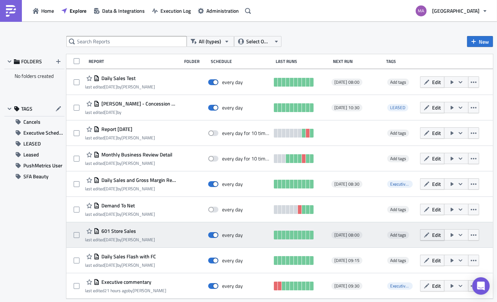
click at [424, 234] on icon "button" at bounding box center [426, 235] width 5 height 5
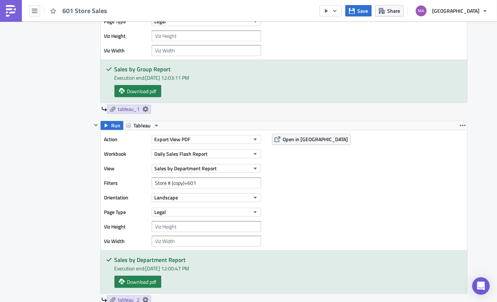
scroll to position [338, 0]
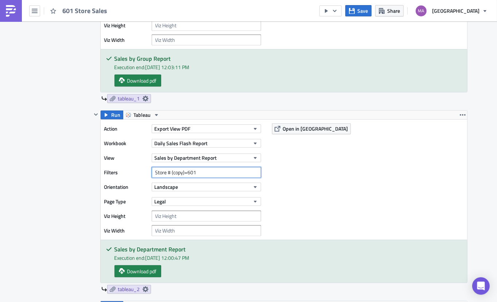
drag, startPoint x: 195, startPoint y: 172, endPoint x: 152, endPoint y: 171, distance: 42.6
click at [152, 171] on input "Store # (copy)=601" at bounding box center [206, 172] width 109 height 11
click at [180, 172] on input "Store # (copy)=601" at bounding box center [206, 172] width 109 height 11
drag, startPoint x: 150, startPoint y: 171, endPoint x: 182, endPoint y: 173, distance: 32.5
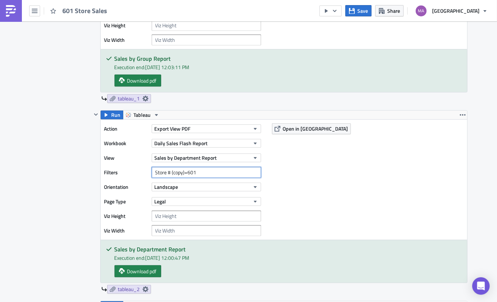
click at [182, 173] on input "Store # (copy)=601" at bounding box center [206, 172] width 109 height 11
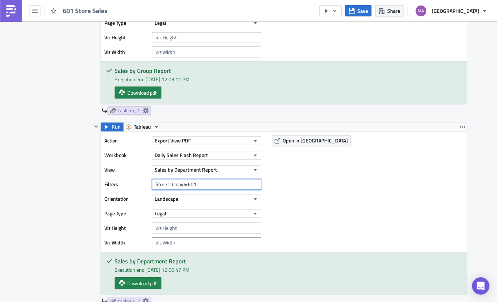
scroll to position [327, 0]
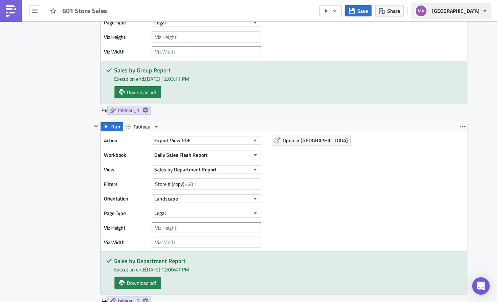
click at [480, 10] on button "[GEOGRAPHIC_DATA]" at bounding box center [451, 11] width 80 height 16
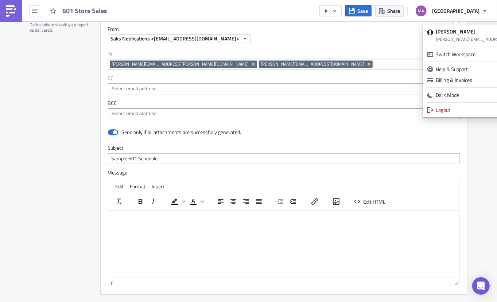
scroll to position [1113, 0]
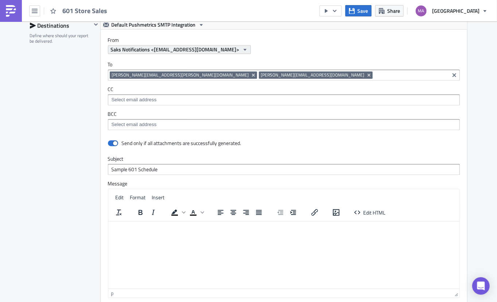
click at [169, 47] on span "Saks Notifications <[EMAIL_ADDRESS][DOMAIN_NAME]>" at bounding box center [175, 50] width 129 height 8
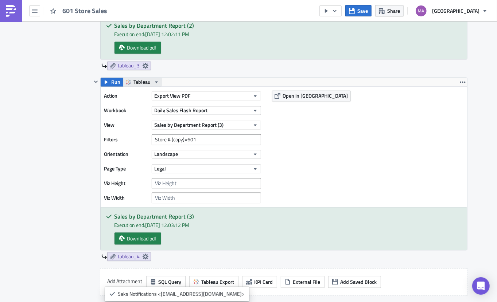
scroll to position [711, 0]
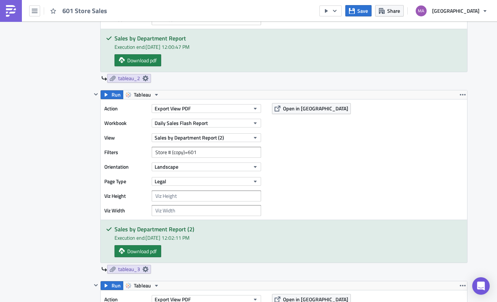
scroll to position [550, 0]
drag, startPoint x: 195, startPoint y: 151, endPoint x: 185, endPoint y: 151, distance: 10.2
click at [185, 151] on input "Store # (copy)=601" at bounding box center [206, 152] width 109 height 11
click at [184, 151] on input "Store # (copy)=601" at bounding box center [206, 152] width 109 height 11
drag, startPoint x: 194, startPoint y: 150, endPoint x: 185, endPoint y: 150, distance: 8.4
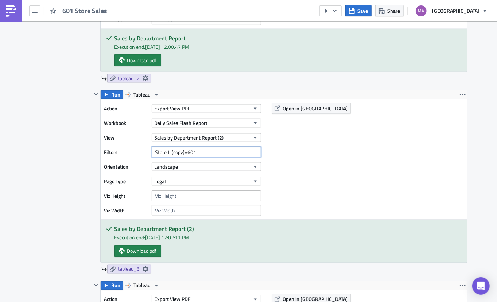
click at [185, 150] on input "Store # (copy)=601" at bounding box center [206, 152] width 109 height 11
click at [193, 151] on input "Store # (copy)=601" at bounding box center [206, 152] width 109 height 11
drag, startPoint x: 193, startPoint y: 150, endPoint x: 149, endPoint y: 149, distance: 43.7
click at [152, 149] on input "Store # (copy)=601," at bounding box center [206, 152] width 109 height 11
click at [224, 148] on input "Store # (copy)=601," at bounding box center [206, 152] width 109 height 11
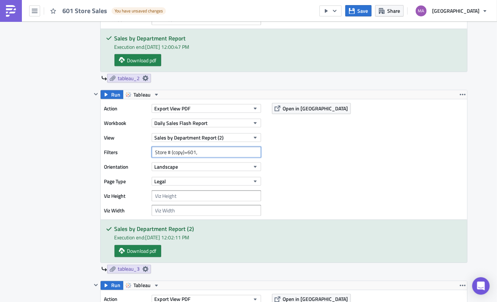
paste input "Store # (copy)=601"
drag, startPoint x: 240, startPoint y: 151, endPoint x: 245, endPoint y: 143, distance: 9.3
click at [236, 151] on input "Store # (copy)=601, Store # (copy)=601" at bounding box center [206, 152] width 109 height 11
type input "Store # (copy)=601, Store # (copy)=601"
click at [190, 122] on span "Daily Sales Flash Report" at bounding box center [181, 123] width 53 height 8
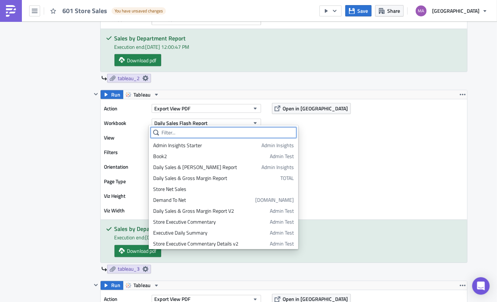
scroll to position [46, 0]
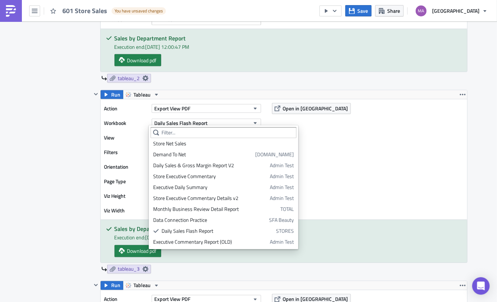
click at [115, 124] on label "Workbook" at bounding box center [126, 123] width 44 height 11
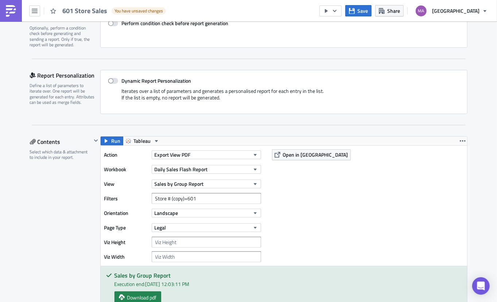
scroll to position [0, 0]
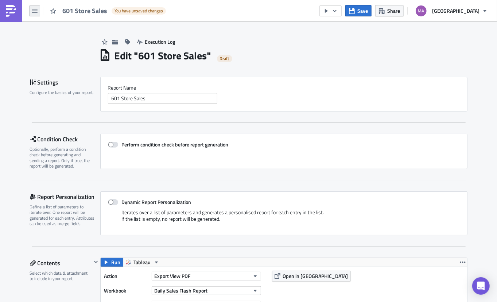
click at [32, 10] on icon "button" at bounding box center [35, 11] width 6 height 6
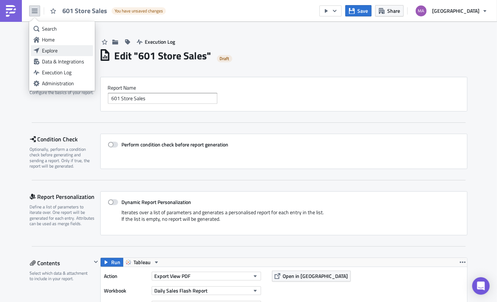
click at [48, 51] on div "Explore" at bounding box center [66, 50] width 48 height 7
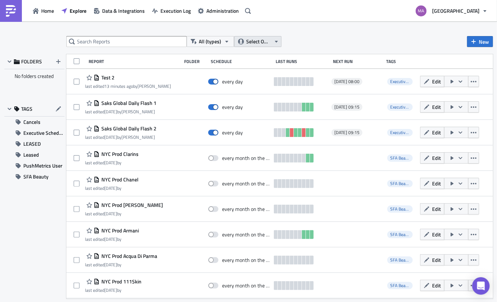
click at [270, 41] on span "Select Owner" at bounding box center [258, 42] width 24 height 8
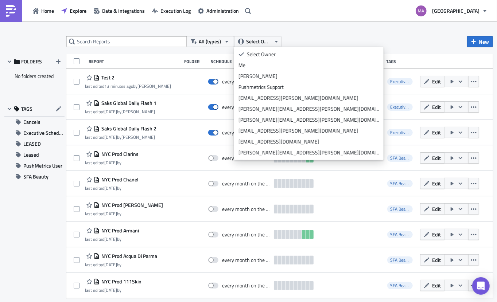
click at [339, 38] on div "All (types) Select Owner New" at bounding box center [279, 41] width 426 height 11
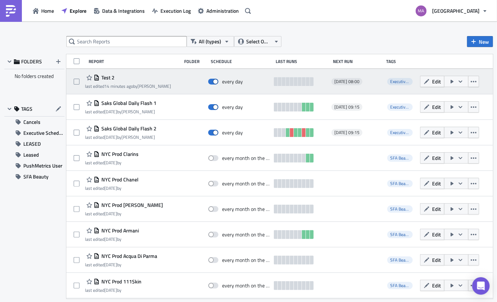
click at [104, 75] on span "Test 2" at bounding box center [106, 77] width 15 height 7
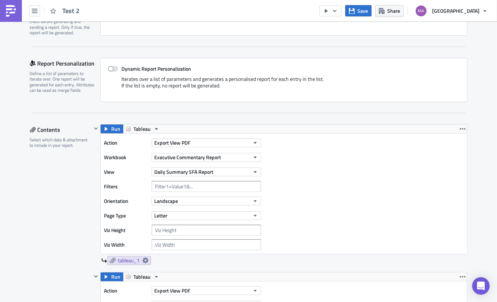
scroll to position [362, 0]
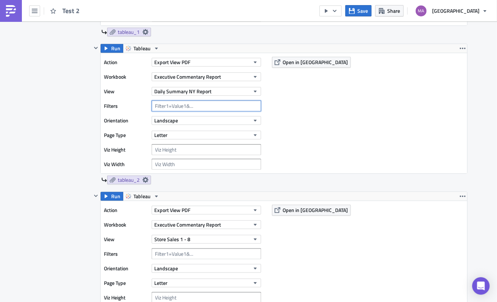
click at [215, 107] on input "text" at bounding box center [206, 106] width 109 height 11
click at [461, 46] on icon "button" at bounding box center [463, 49] width 6 height 6
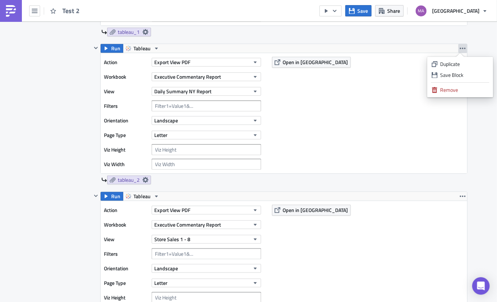
click at [461, 46] on icon "button" at bounding box center [463, 49] width 6 height 6
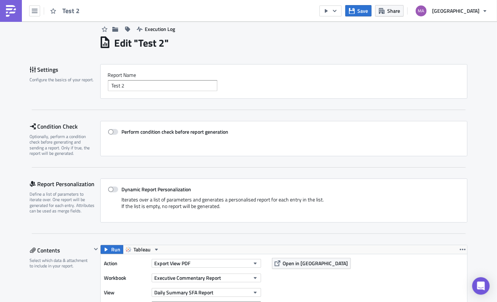
scroll to position [0, 0]
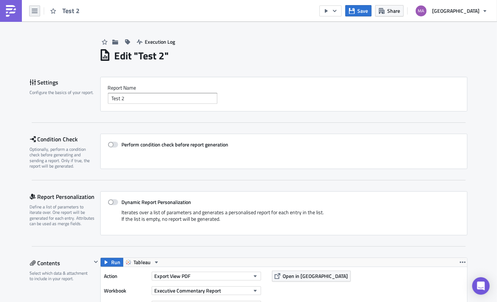
click at [35, 11] on icon "button" at bounding box center [35, 11] width 6 height 4
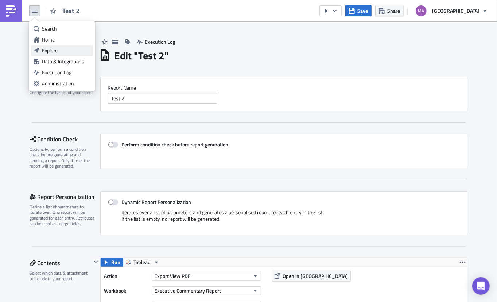
click at [62, 48] on div "Explore" at bounding box center [66, 50] width 48 height 7
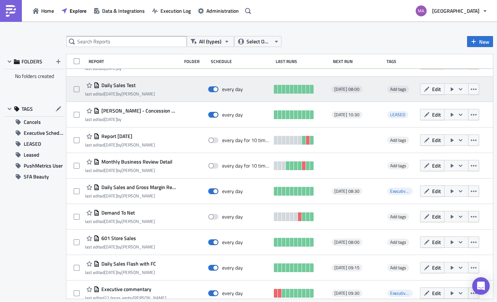
scroll to position [331, 0]
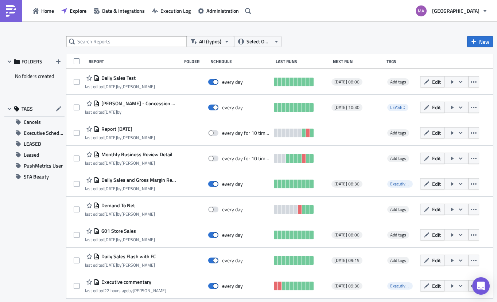
click at [112, 229] on span "601 Store Sales" at bounding box center [117, 231] width 36 height 7
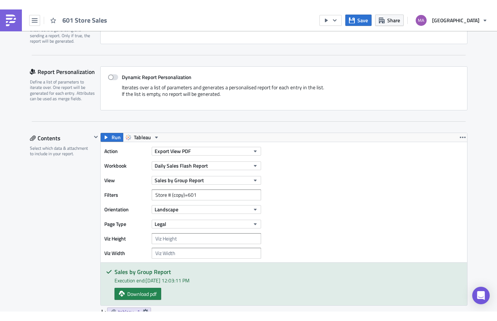
scroll to position [139, 0]
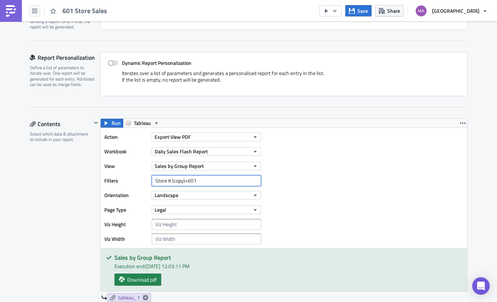
drag, startPoint x: 201, startPoint y: 181, endPoint x: 129, endPoint y: 171, distance: 72.9
click at [129, 171] on div "Action Export View PDF Workbook Daily Sales Flash Report View Sales by Group Re…" at bounding box center [184, 188] width 160 height 113
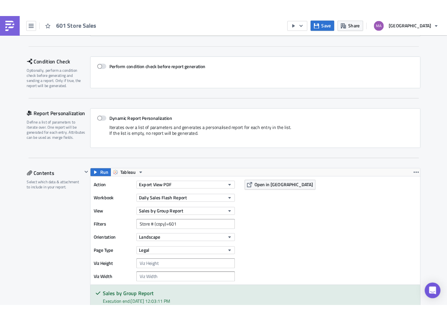
scroll to position [0, 0]
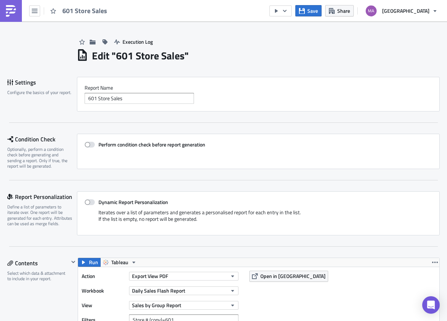
click at [20, 16] on link at bounding box center [11, 11] width 22 height 22
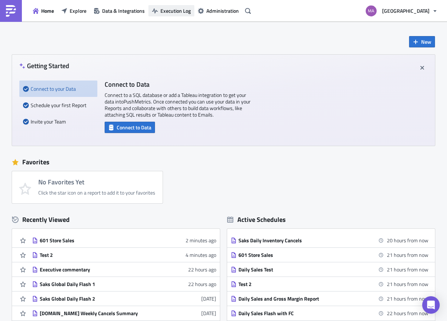
click at [179, 12] on span "Execution Log" at bounding box center [175, 11] width 30 height 8
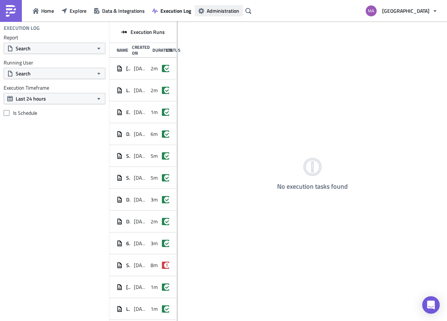
click at [223, 8] on span "Administration" at bounding box center [223, 11] width 32 height 8
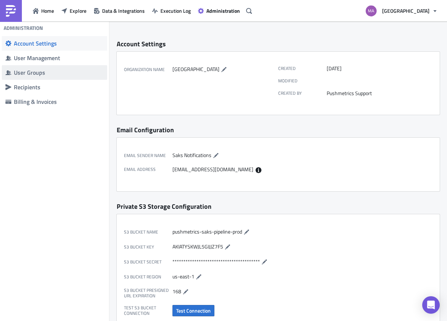
click at [48, 74] on div "User Groups" at bounding box center [59, 72] width 90 height 7
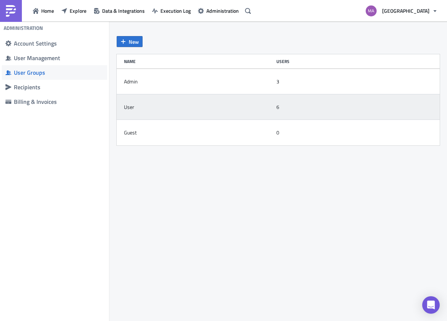
click at [145, 110] on div "User" at bounding box center [198, 107] width 149 height 15
click at [130, 106] on div "User" at bounding box center [129, 107] width 10 height 7
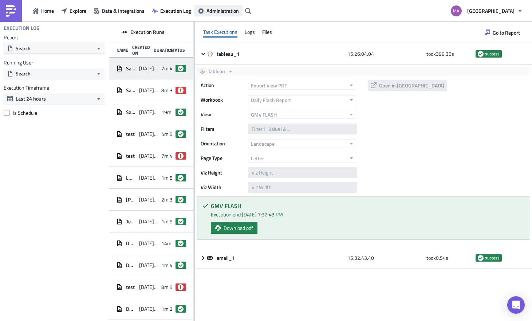
click at [202, 9] on icon "button" at bounding box center [201, 11] width 6 height 6
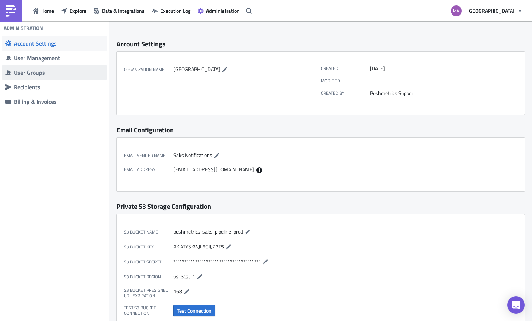
click at [38, 71] on div "User Groups" at bounding box center [59, 72] width 90 height 7
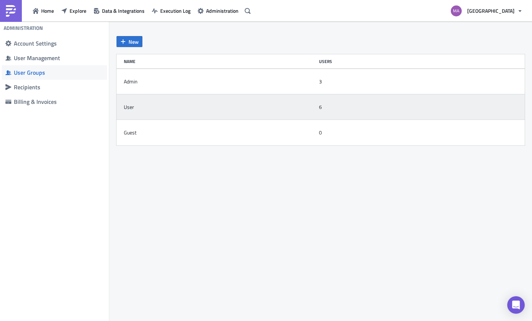
click at [129, 107] on div "User" at bounding box center [129, 107] width 10 height 7
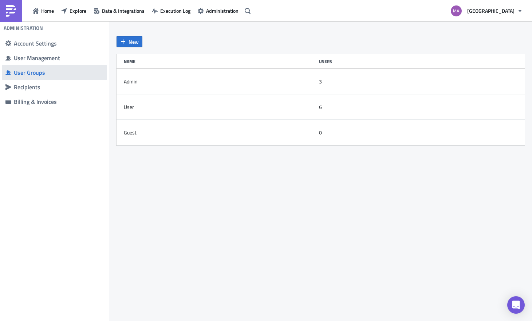
click at [34, 73] on div "User Groups" at bounding box center [59, 72] width 90 height 7
click at [214, 9] on span "Administration" at bounding box center [222, 11] width 32 height 8
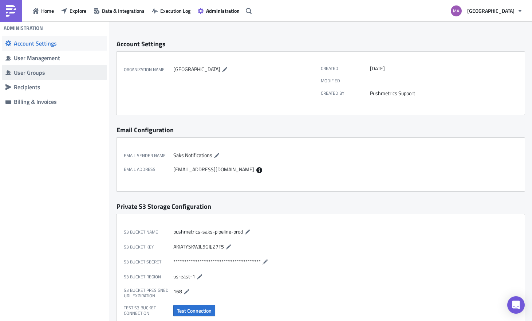
click at [38, 71] on div "User Groups" at bounding box center [59, 72] width 90 height 7
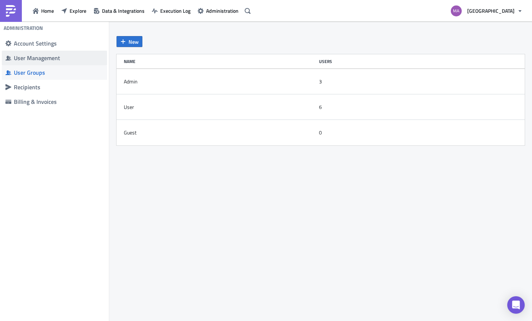
click at [39, 60] on div "User Management" at bounding box center [59, 57] width 90 height 7
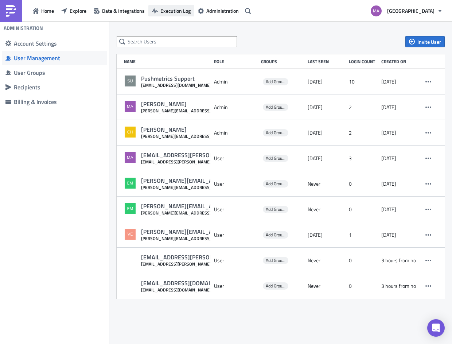
click at [181, 13] on span "Execution Log" at bounding box center [175, 11] width 30 height 8
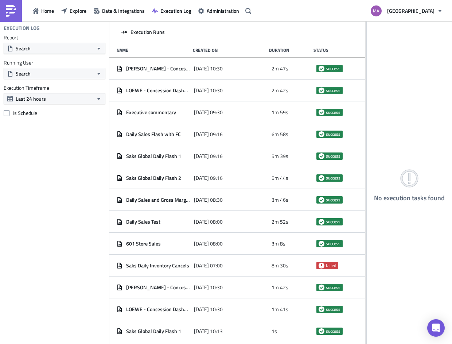
drag, startPoint x: 178, startPoint y: 47, endPoint x: 376, endPoint y: 61, distance: 198.0
click at [376, 61] on div "Execution Runs Name Created On Duration Status [PERSON_NAME] - Concession Dashb…" at bounding box center [280, 183] width 343 height 323
